Goal: Find specific page/section: Find specific page/section

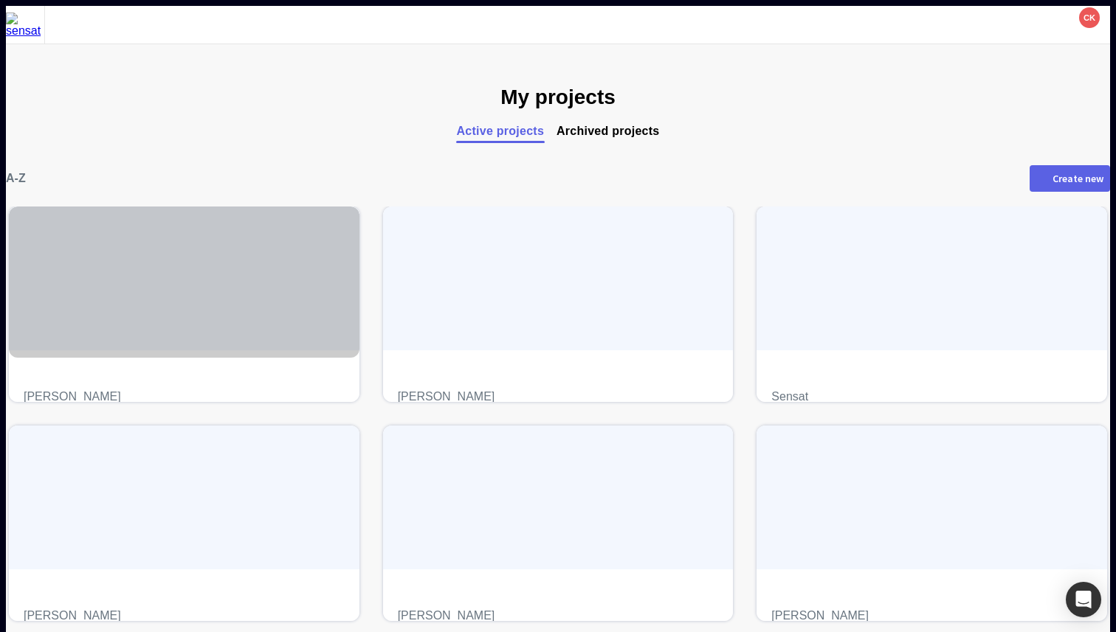
scroll to position [158, 0]
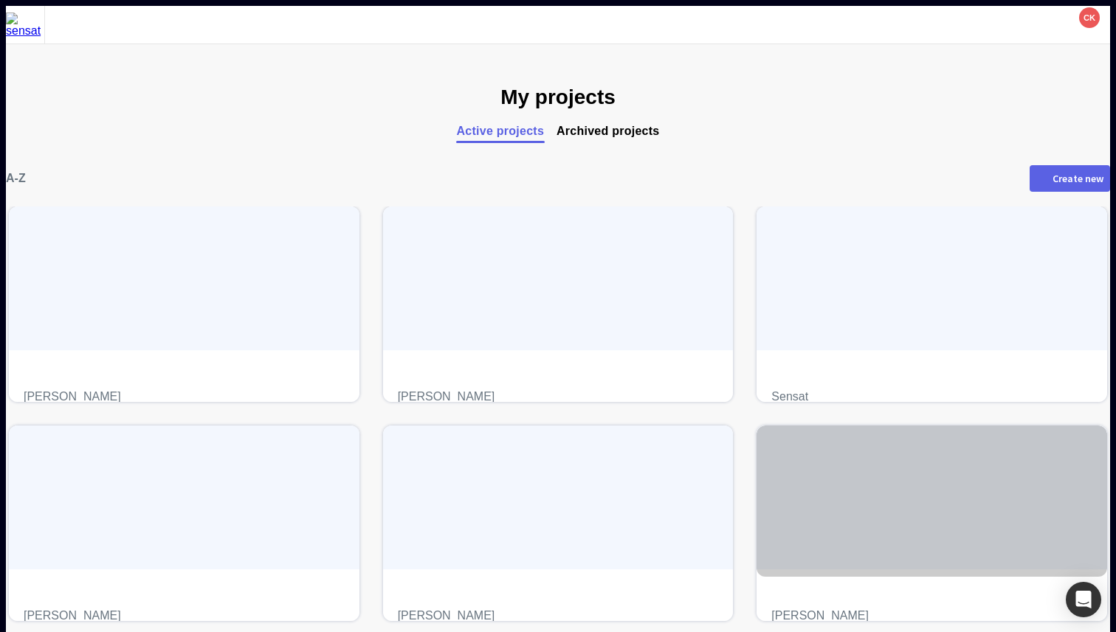
click at [771, 593] on h4 "test project" at bounding box center [931, 593] width 321 height 0
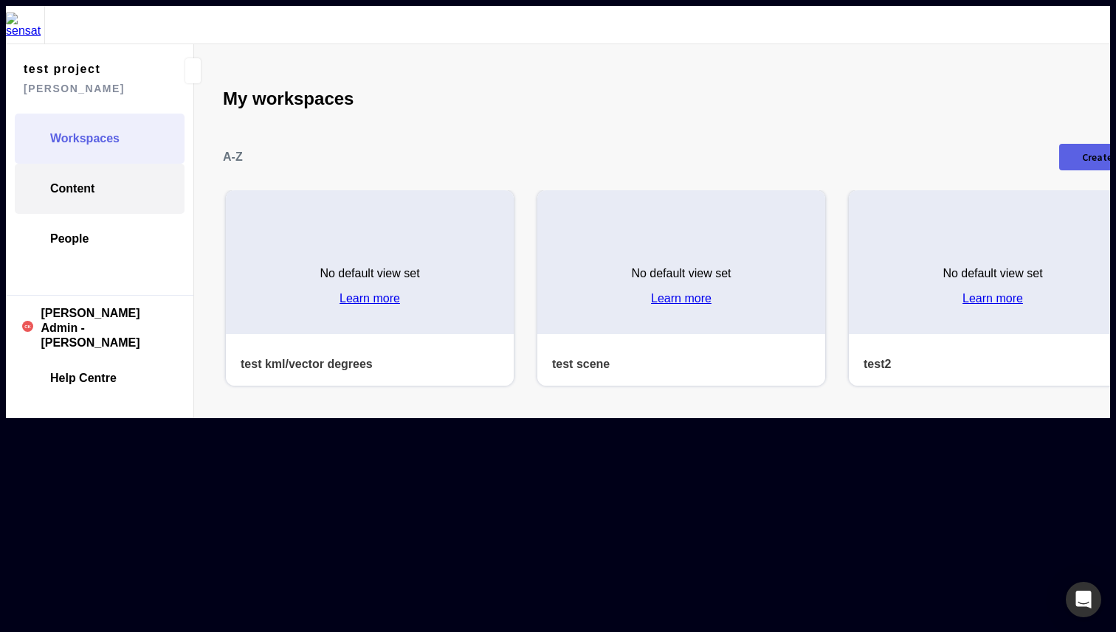
click at [122, 164] on link "Content" at bounding box center [100, 189] width 170 height 50
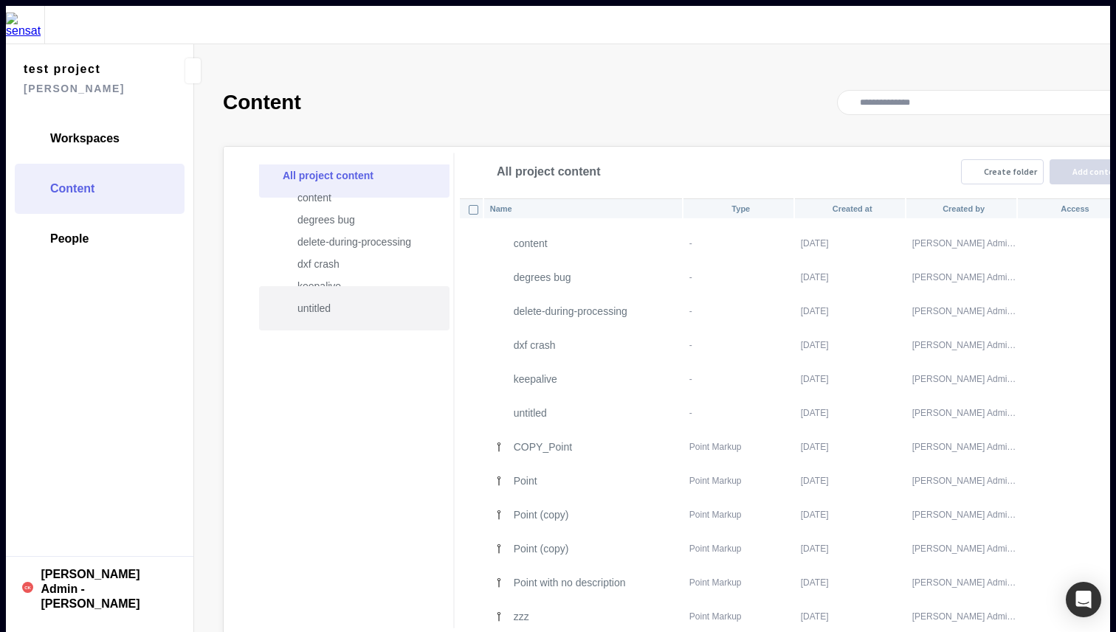
click at [311, 300] on p "untitled" at bounding box center [361, 309] width 128 height 18
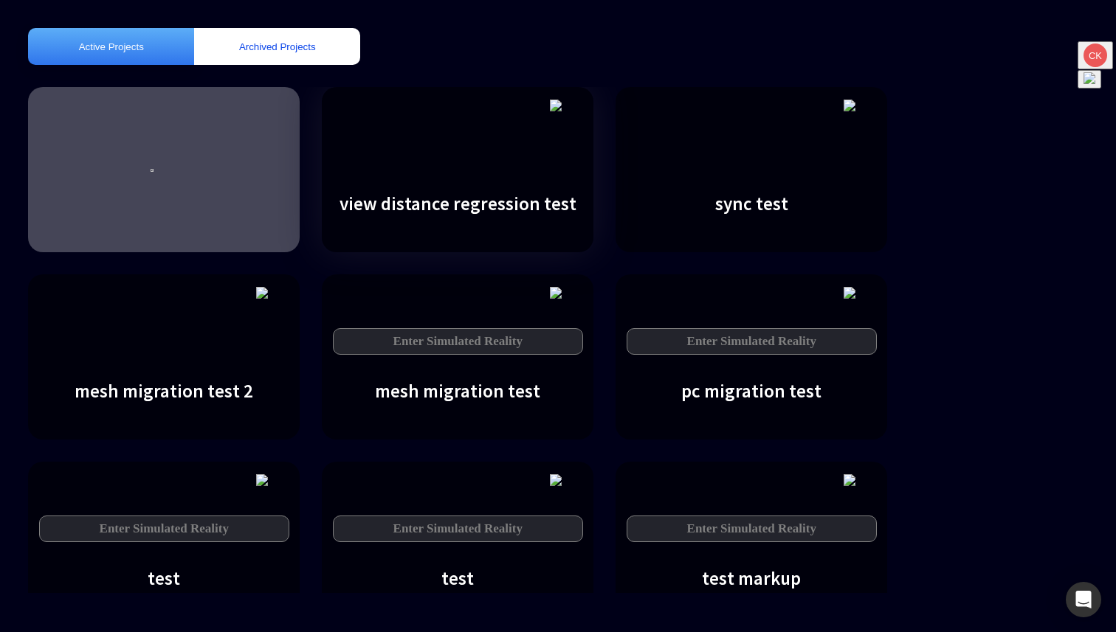
click at [491, 328] on div "Enter Simulated Reality" at bounding box center [458, 341] width 250 height 27
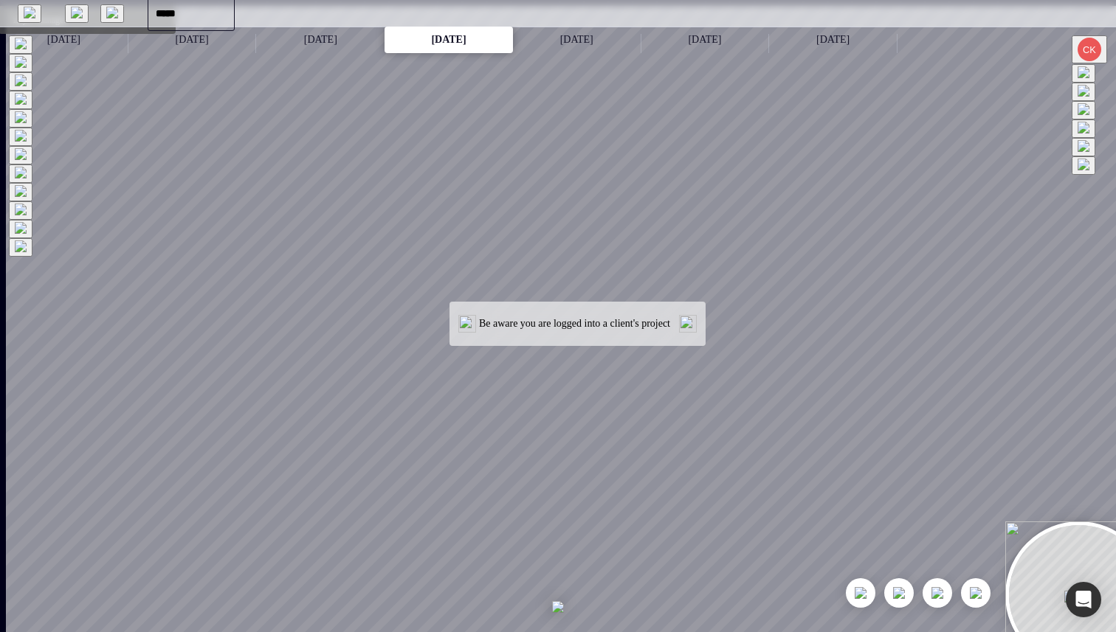
click at [1095, 101] on button "Layer manager" at bounding box center [1083, 92] width 24 height 18
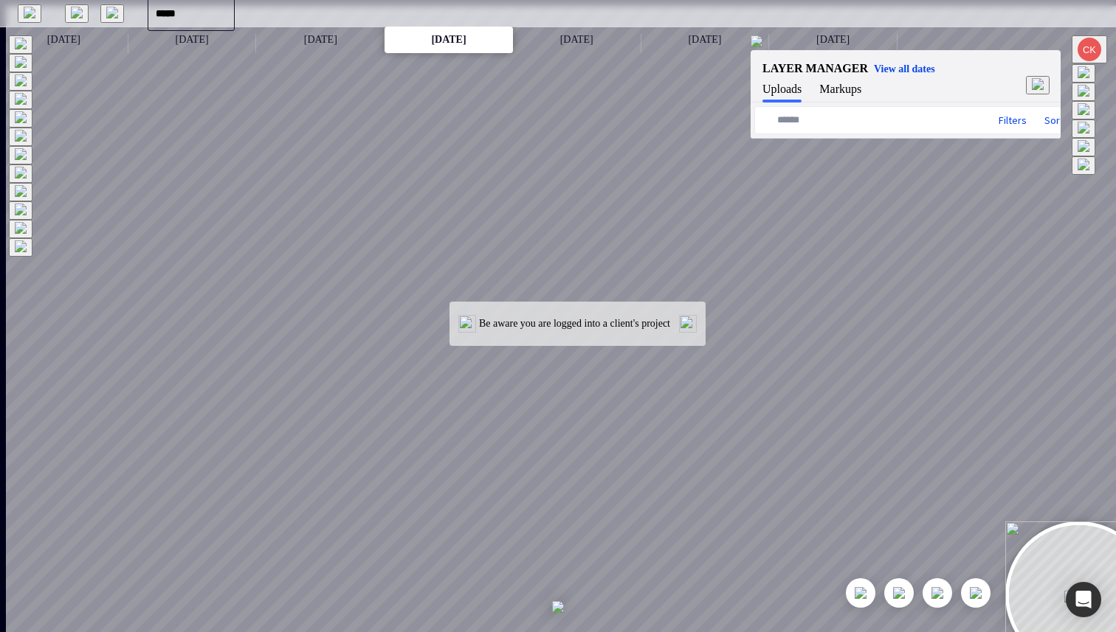
click at [823, 189] on div "Edenbridge.dwg" at bounding box center [823, 195] width 0 height 13
